Goal: Task Accomplishment & Management: Manage account settings

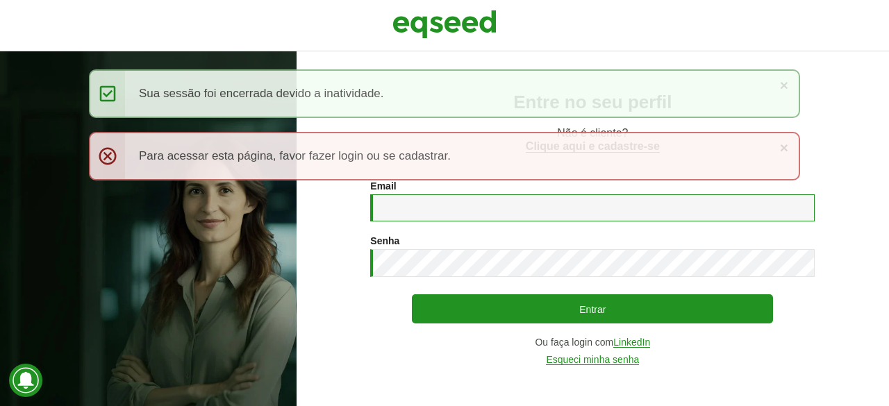
click at [403, 201] on input "Email *" at bounding box center [592, 208] width 445 height 27
type input "**********"
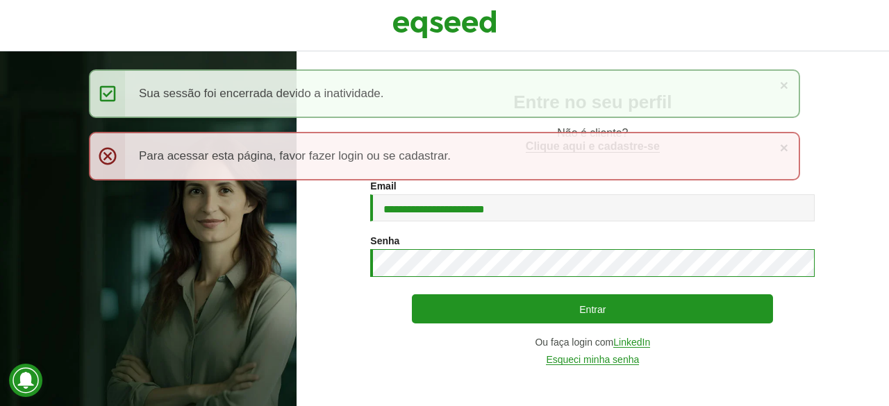
click at [412, 295] on button "Entrar" at bounding box center [592, 309] width 361 height 29
